Goal: Task Accomplishment & Management: Manage account settings

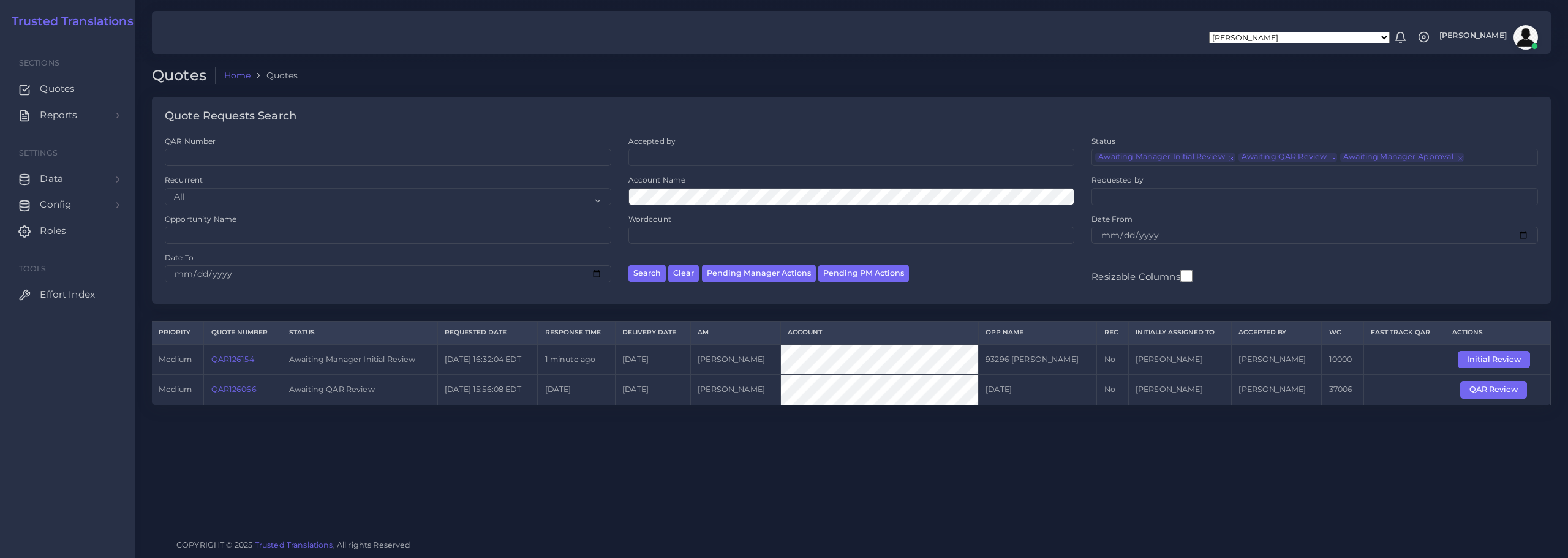
scroll to position [30, 0]
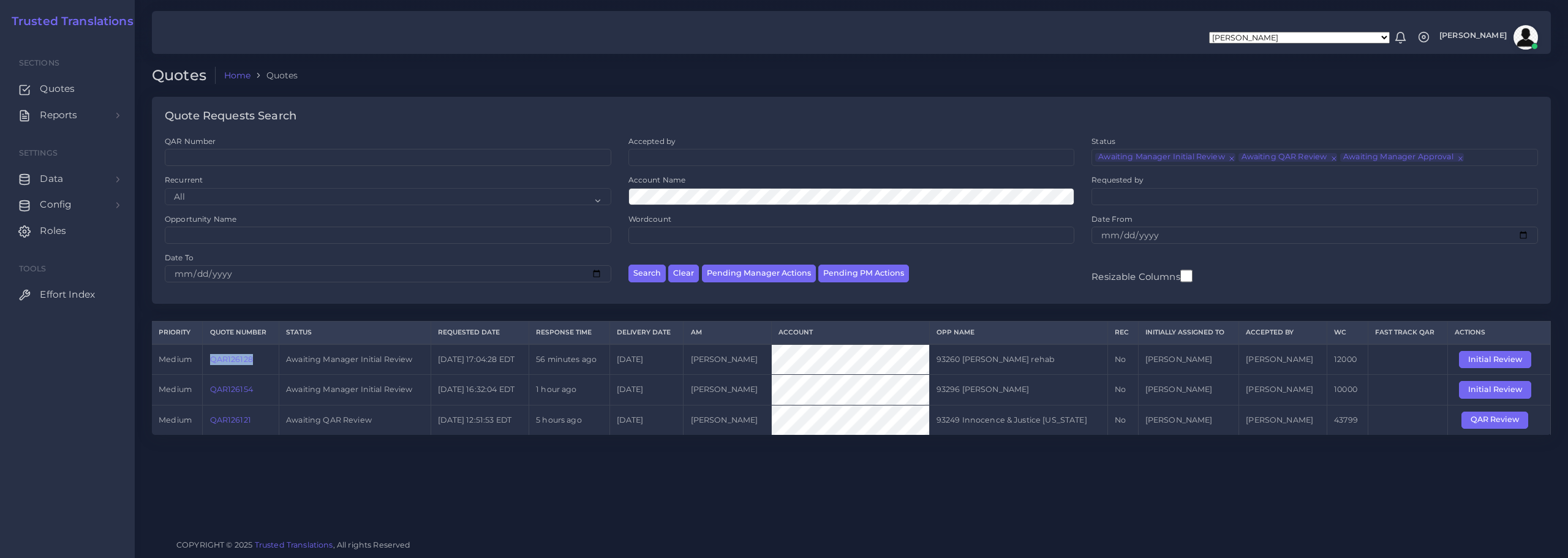
drag, startPoint x: 209, startPoint y: 357, endPoint x: 261, endPoint y: 361, distance: 52.2
click at [261, 361] on td "QAR126128" at bounding box center [240, 359] width 76 height 30
copy link "QAR126128"
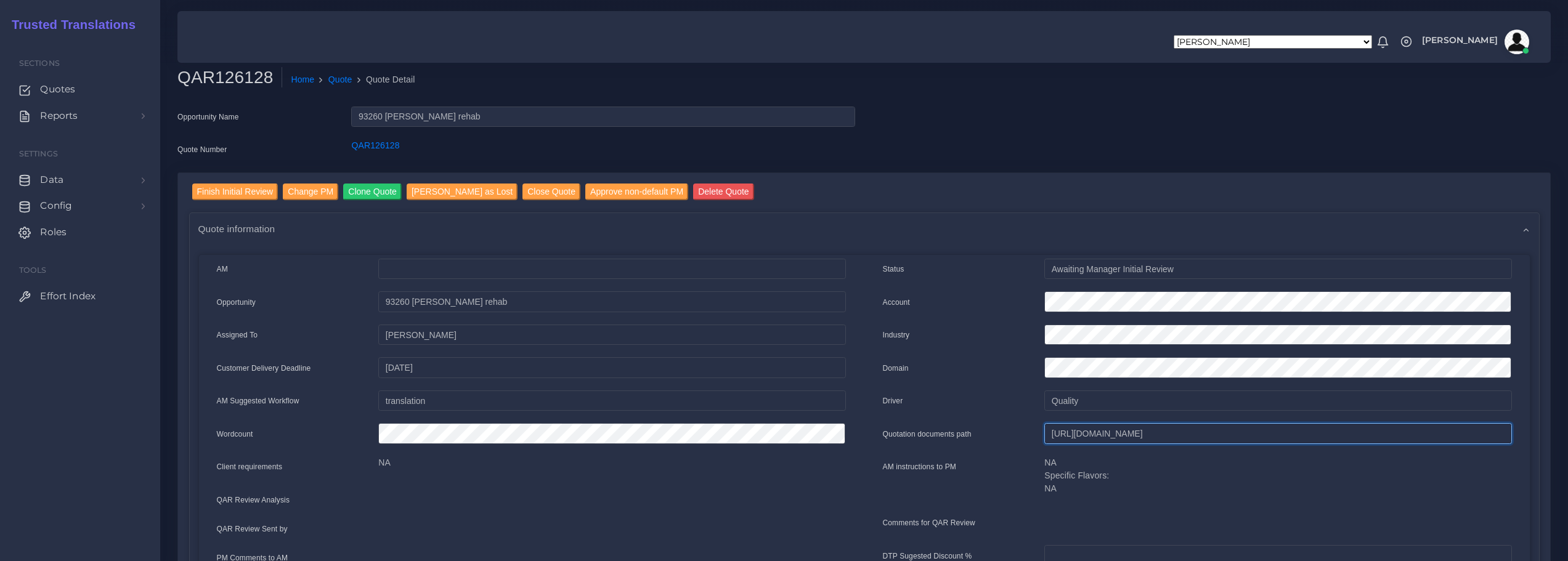
scroll to position [0, 411]
drag, startPoint x: 1052, startPoint y: 436, endPoint x: 1576, endPoint y: 441, distance: 524.0
click at [1567, 441] on html "[PERSON_NAME] [PERSON_NAME] [PERSON_NAME] [PERSON_NAME] PM [PERSON_NAME] [PERSO…" at bounding box center [784, 280] width 1568 height 561
click at [231, 185] on input "Finish Initial Review" at bounding box center [235, 192] width 86 height 16
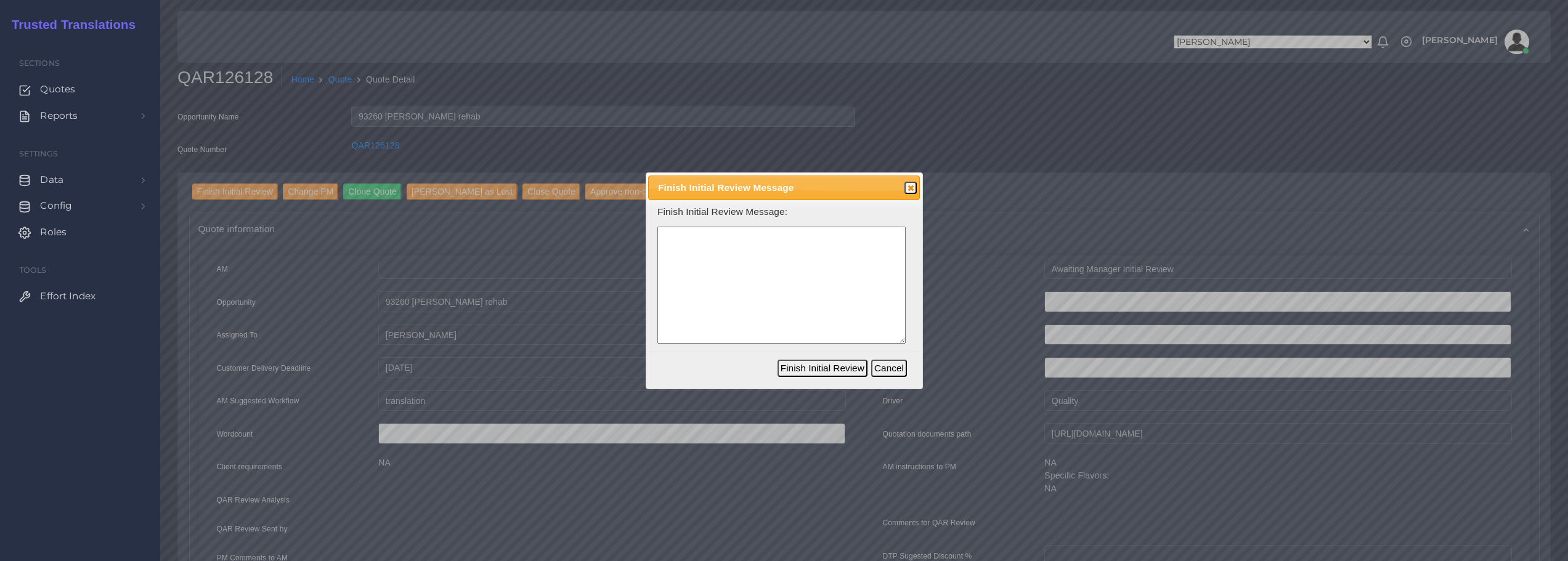
click at [719, 256] on textarea at bounding box center [782, 285] width 249 height 118
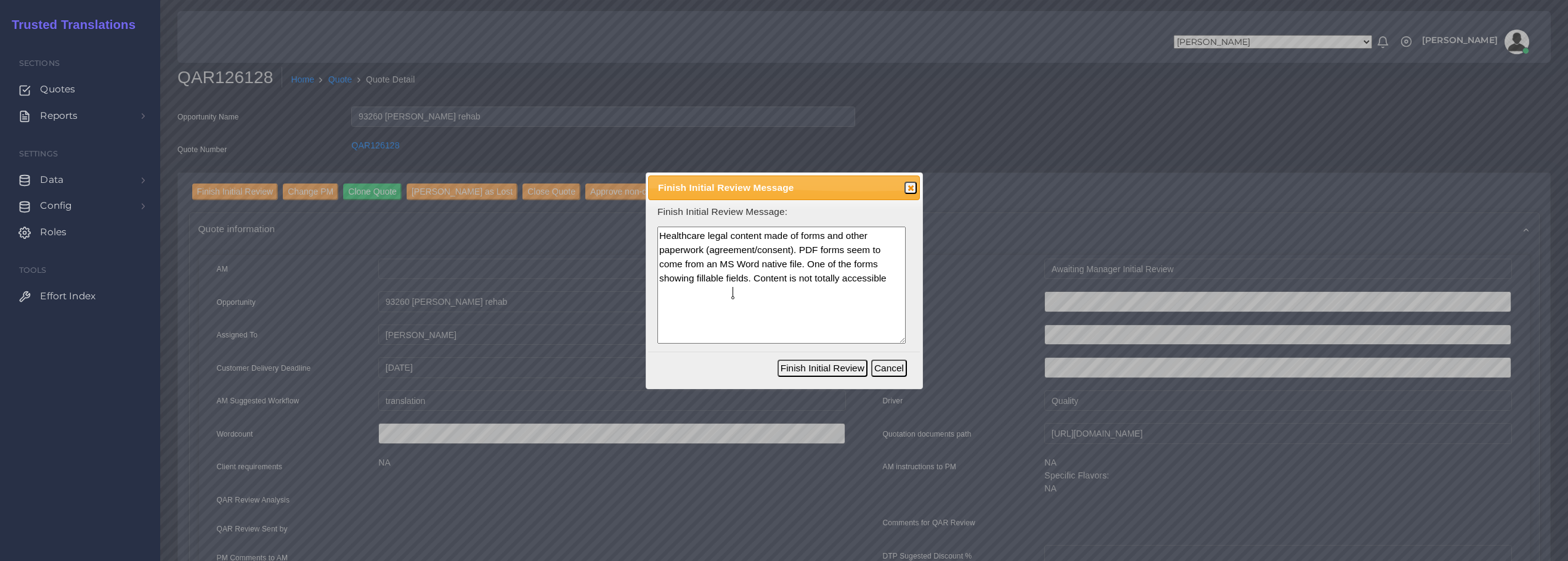
click at [848, 279] on textarea "Healthcare legal content made of forms and other paperwork (agreement/consent).…" at bounding box center [782, 285] width 249 height 118
click at [729, 294] on textarea "Healthcare legal content made of forms and other paperwork (agreement/consent).…" at bounding box center [782, 285] width 249 height 118
drag, startPoint x: 734, startPoint y: 294, endPoint x: 987, endPoint y: 301, distance: 253.1
click at [735, 294] on textarea "Healthcare legal content made of forms and other paperwork (agreement/consent).…" at bounding box center [782, 285] width 249 height 118
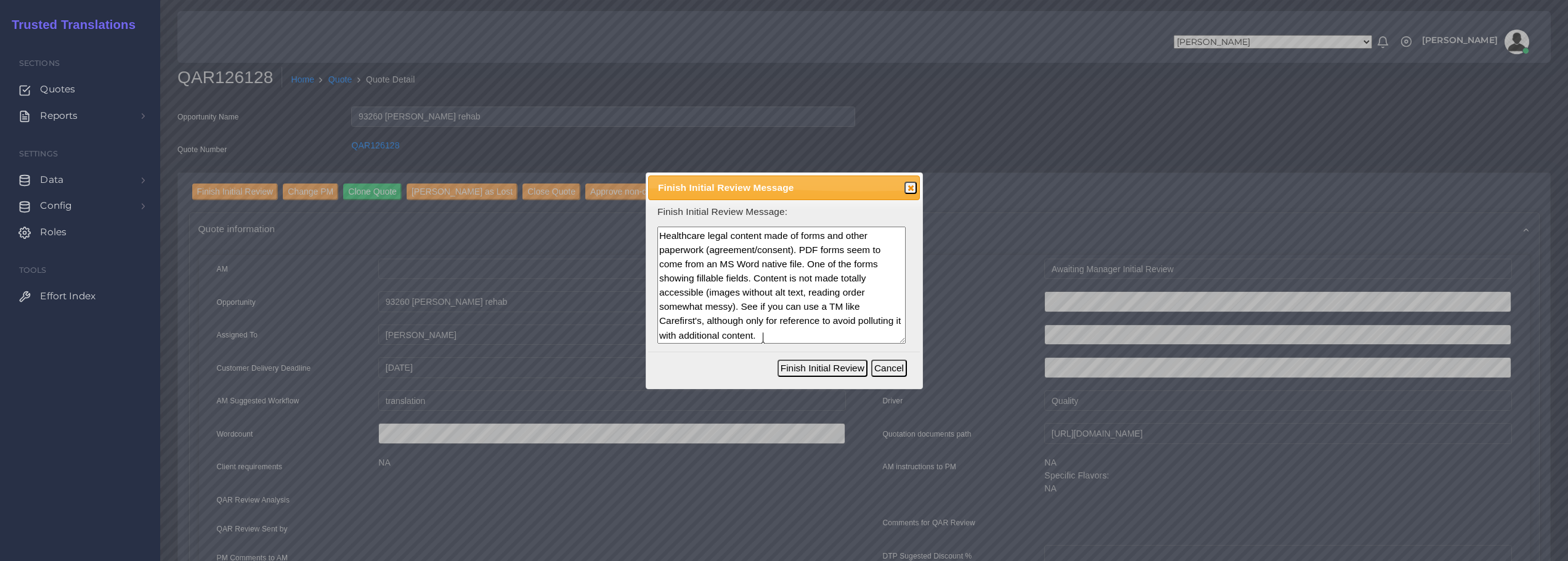
click at [755, 329] on body "Aldana Resuche Alejandro Zuluaga Ana Romero Ana Whitby PM Anabella Garcia Anais…" at bounding box center [784, 280] width 1568 height 561
click at [747, 321] on textarea "Healthcare legal content made of forms and other paperwork (agreement/consent).…" at bounding box center [782, 285] width 249 height 118
click at [0, 0] on lt-span "reference ," at bounding box center [0, 0] width 0 height 0
click at [785, 339] on textarea "Healthcare legal content made of forms and other paperwork (agreement/consent).…" at bounding box center [782, 285] width 249 height 118
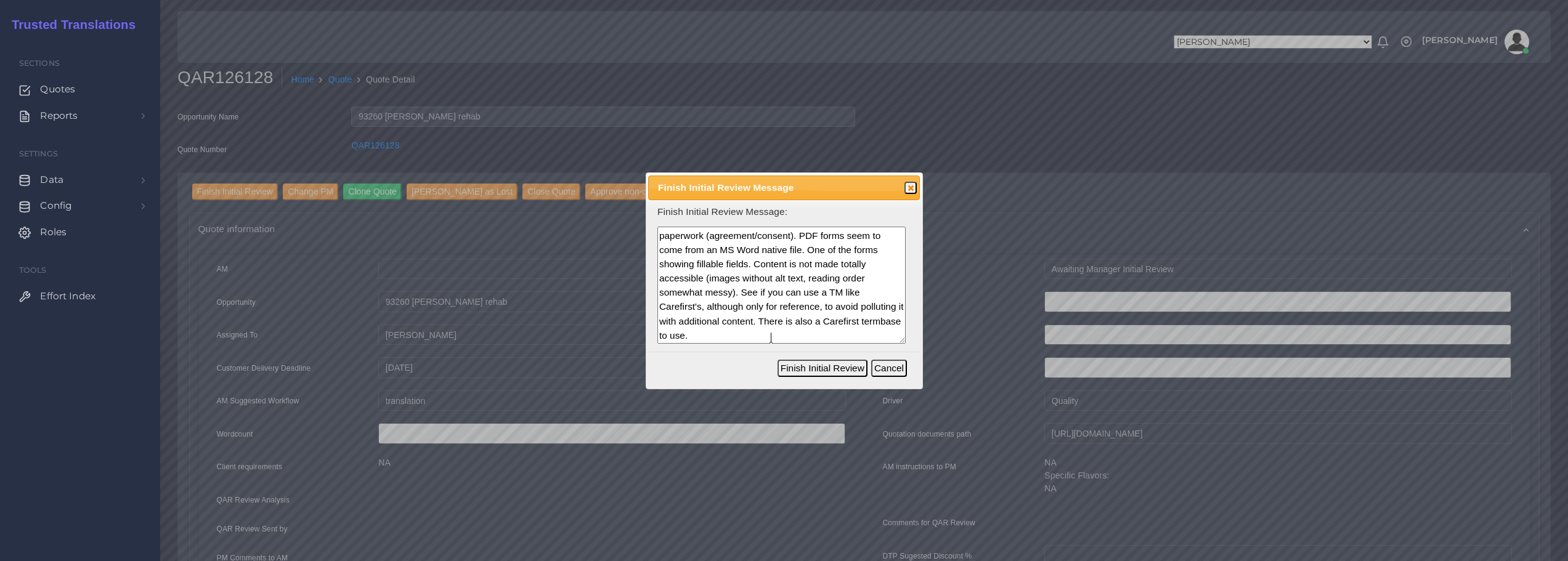
type textarea "Healthcare legal content made of forms and other paperwork (agreement/consent).…"
click at [810, 368] on button "Finish Initial Review" at bounding box center [822, 367] width 90 height 17
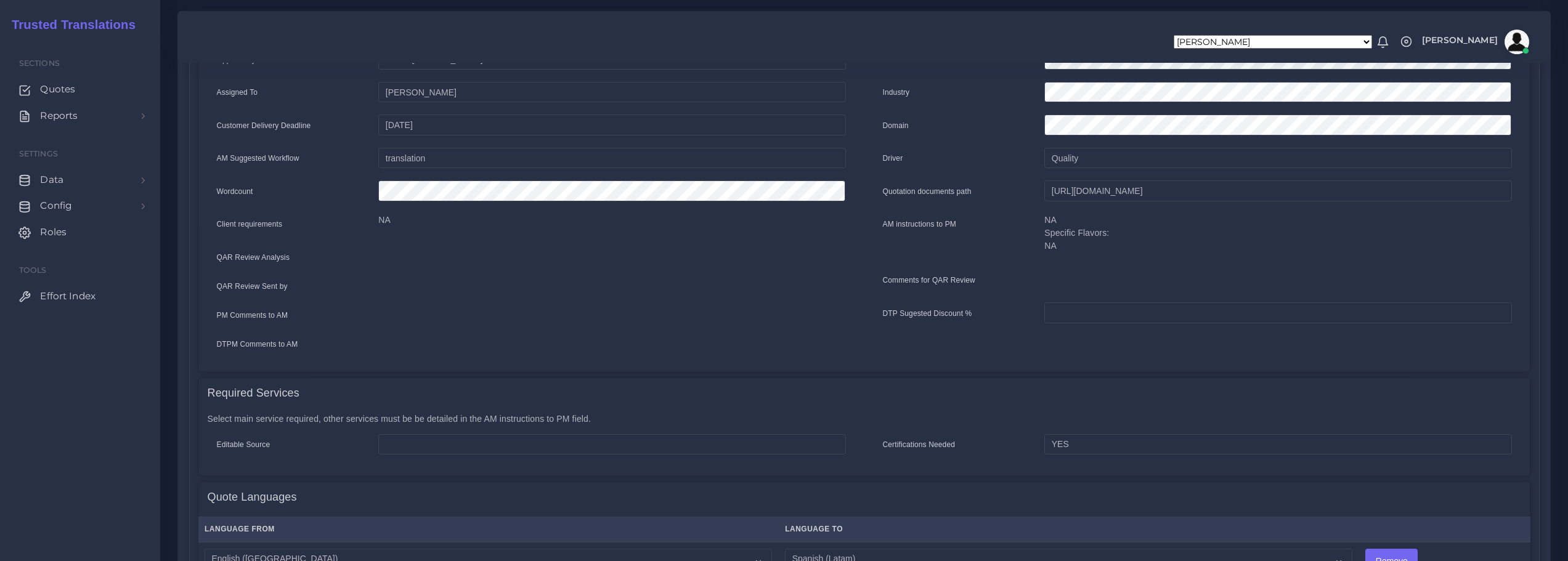
scroll to position [369, 0]
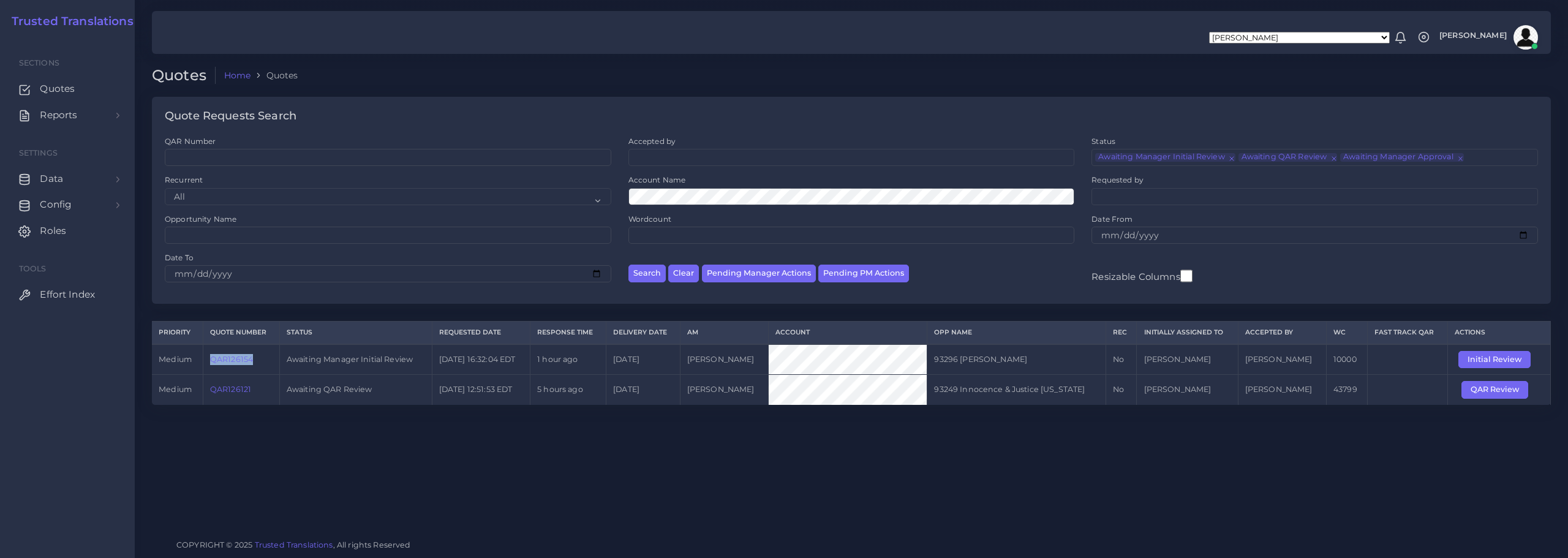
drag, startPoint x: 206, startPoint y: 361, endPoint x: 280, endPoint y: 361, distance: 74.0
click at [279, 361] on td "QAR126154" at bounding box center [240, 359] width 76 height 30
copy link "QAR126154"
drag, startPoint x: 209, startPoint y: 391, endPoint x: 255, endPoint y: 394, distance: 46.1
click at [255, 394] on td "QAR126121" at bounding box center [240, 391] width 76 height 30
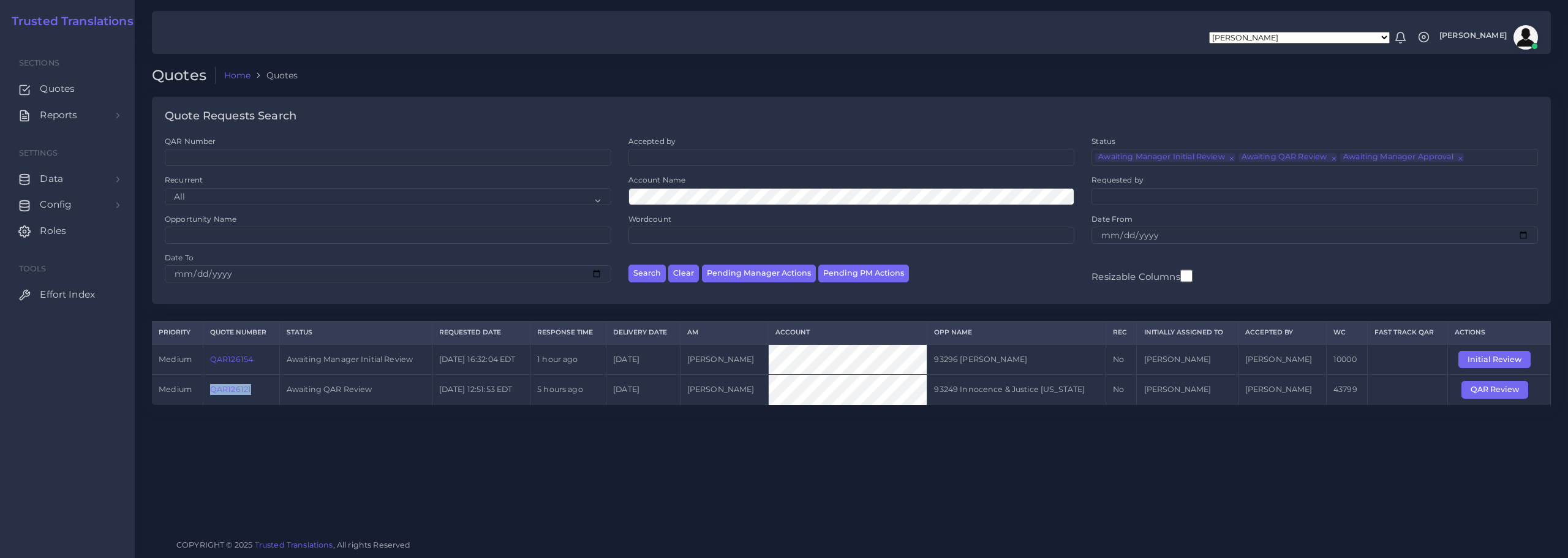
copy link "QAR126121"
click at [242, 388] on link "QAR126121" at bounding box center [231, 390] width 41 height 9
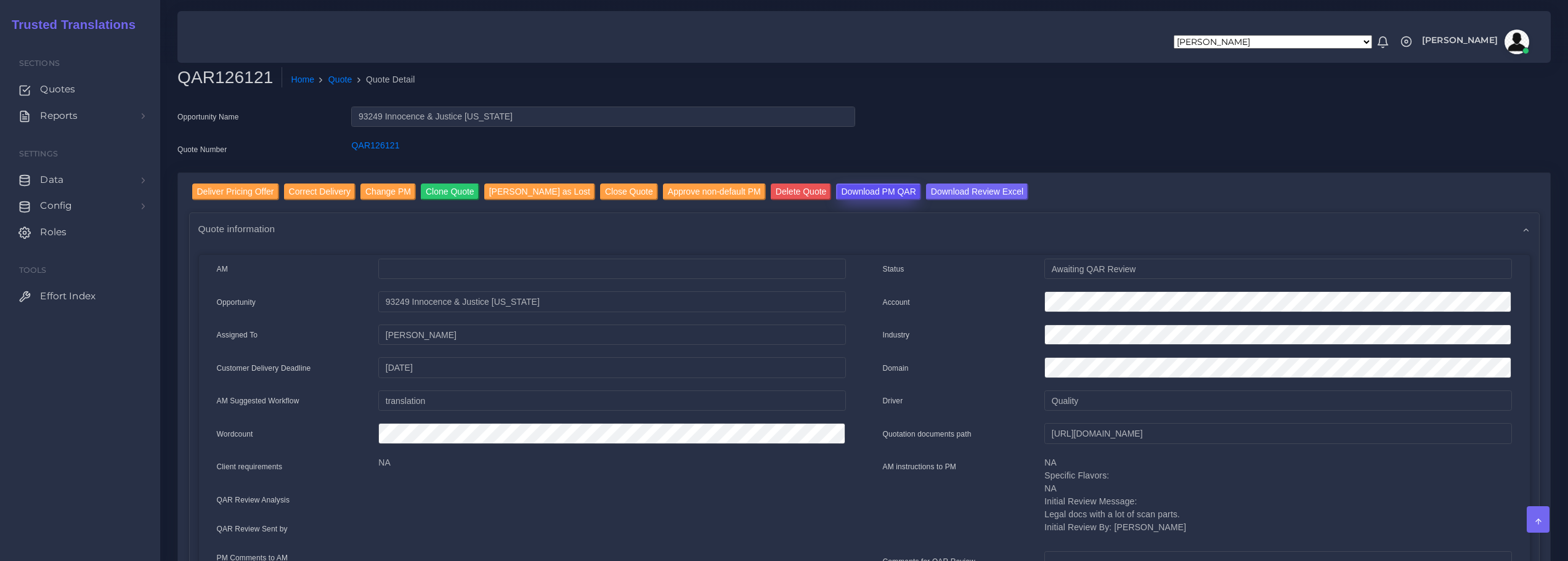
click at [850, 186] on input "Download PM QAR" at bounding box center [878, 192] width 85 height 16
click at [938, 194] on input "Download Review Excel" at bounding box center [977, 192] width 103 height 16
click at [235, 192] on input "Deliver Pricing Offer" at bounding box center [235, 192] width 86 height 16
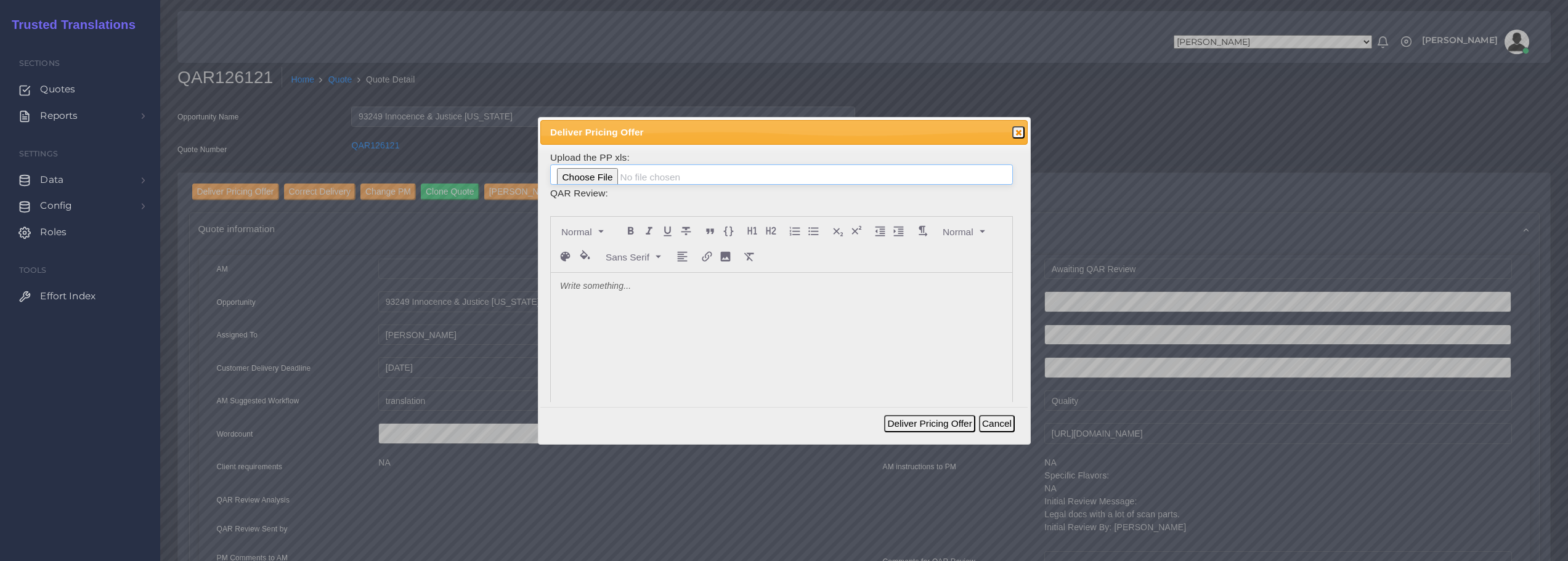
click at [597, 173] on input "file" at bounding box center [782, 175] width 463 height 21
type input "C:\fakepath\126121_Innocence_&_Justice_Louisiana_ToAM.xlsx"
drag, startPoint x: 630, startPoint y: 286, endPoint x: 638, endPoint y: 289, distance: 8.5
click at [631, 286] on p at bounding box center [782, 286] width 443 height 13
click at [934, 421] on button "Deliver Pricing Offer" at bounding box center [929, 423] width 91 height 17
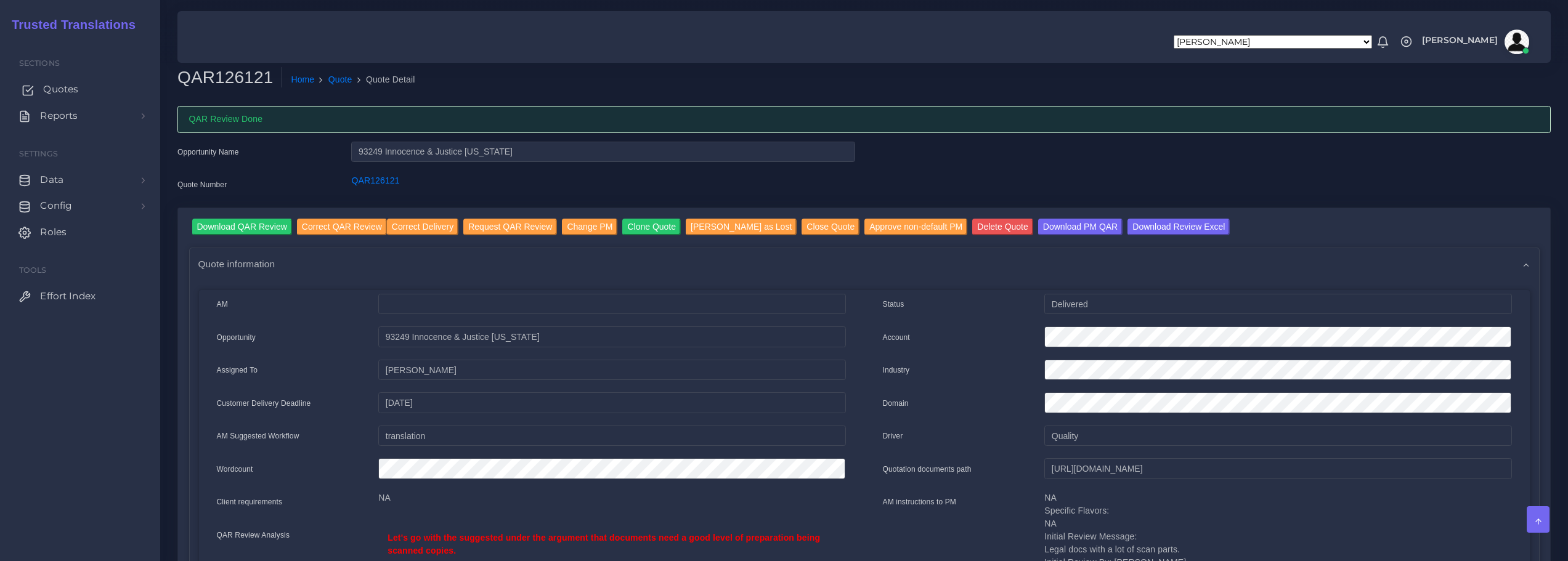
click at [65, 87] on span "Quotes" at bounding box center [60, 89] width 35 height 14
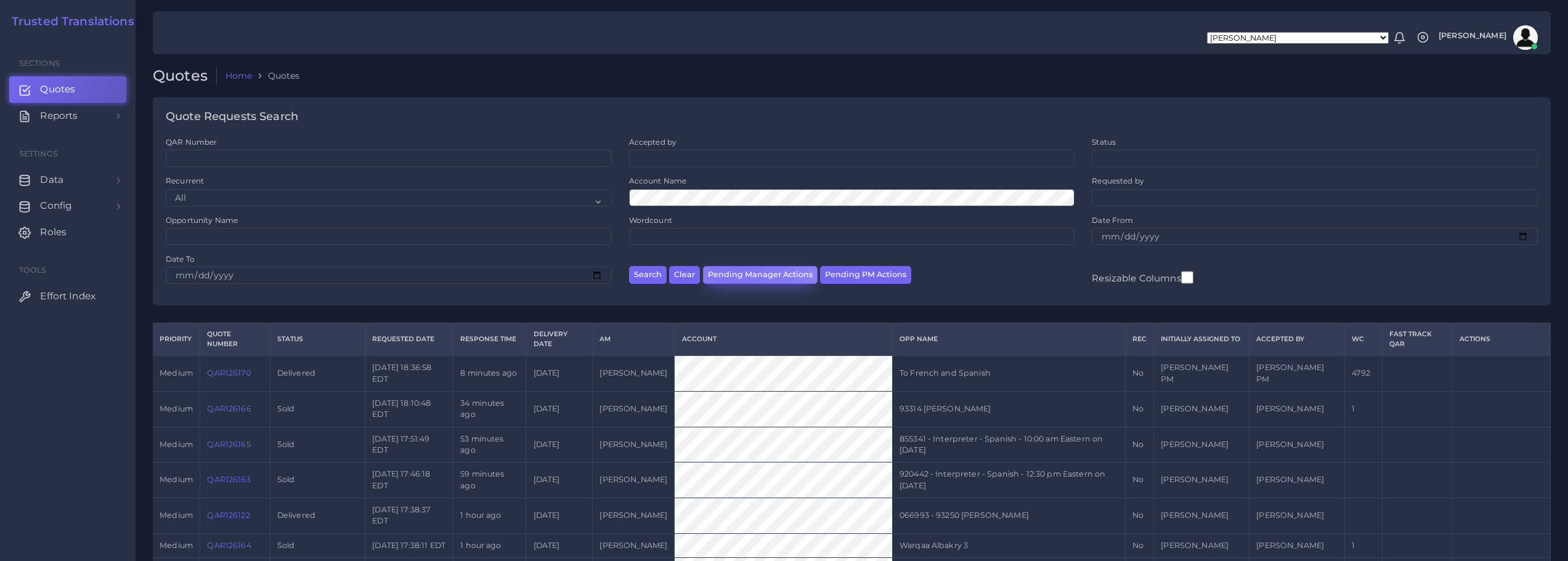
click at [738, 276] on button "Pending Manager Actions" at bounding box center [759, 275] width 114 height 18
select select "awaiting_manager_initial_review"
